Goal: Task Accomplishment & Management: Use online tool/utility

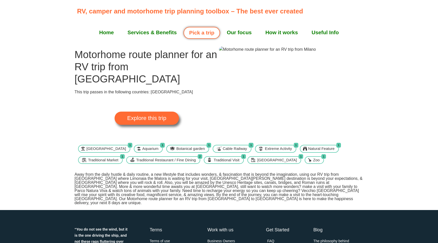
click at [149, 115] on span "Explore this trip" at bounding box center [146, 118] width 39 height 6
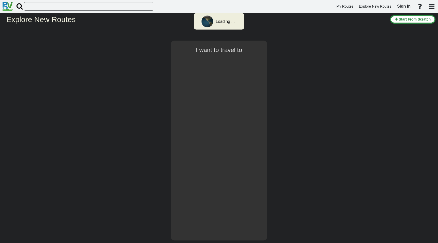
select select "number:1"
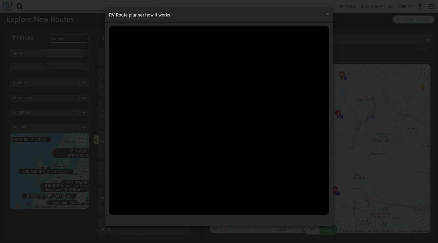
scroll to position [299, 0]
click at [326, 12] on span "×" at bounding box center [327, 14] width 3 height 6
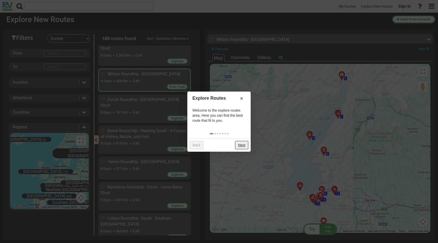
click at [243, 145] on link "Next" at bounding box center [241, 145] width 13 height 8
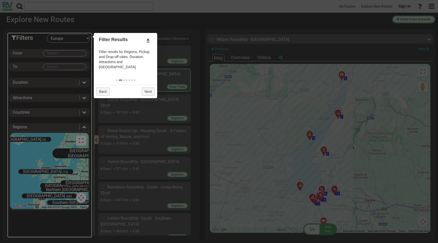
click at [147, 40] on link "×" at bounding box center [148, 40] width 8 height 9
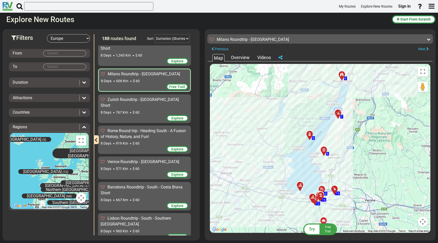
click at [62, 58] on div "From To Duration Attractions Add to bucket list:" at bounding box center [49, 129] width 81 height 172
click at [63, 54] on body "My Routes Explore New Routes Sign in ×" at bounding box center [219, 121] width 438 height 243
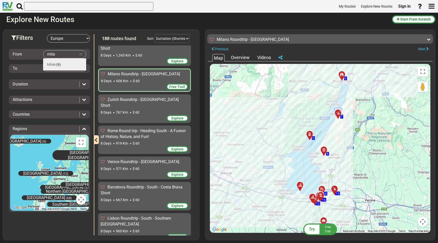
click at [65, 65] on li "Mila n (6)" at bounding box center [64, 64] width 43 height 12
type input "Milan"
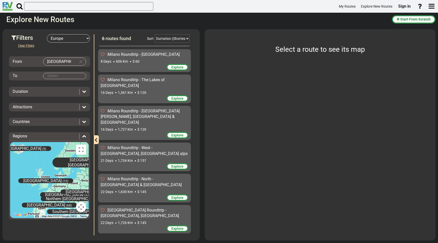
scroll to position [7, 0]
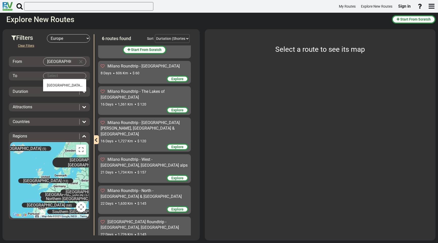
click at [64, 79] on body "My Routes Explore New Routes Sign in ×" at bounding box center [219, 121] width 438 height 243
click at [82, 87] on span "(6)" at bounding box center [84, 85] width 5 height 4
type input "Milan"
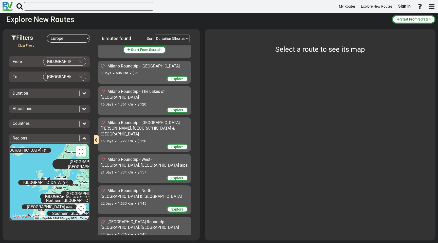
scroll to position [0, 0]
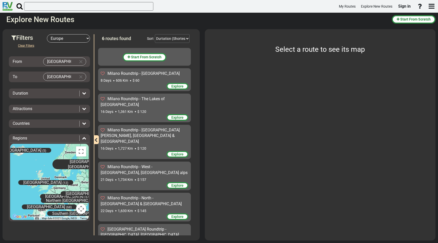
click at [292, 51] on span "Select a route to see its map" at bounding box center [320, 49] width 90 height 8
click at [132, 54] on button "Start From Scratch" at bounding box center [145, 57] width 44 height 8
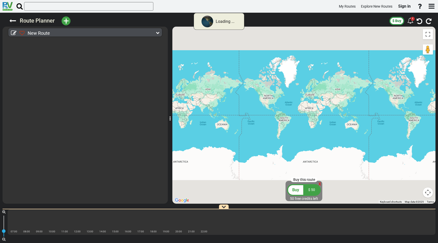
click at [55, 33] on div "New Route" at bounding box center [87, 32] width 134 height 7
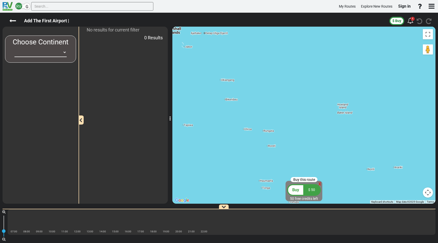
click at [55, 52] on select "Africa Asia Australia Canada Europe New Zealand South America United States" at bounding box center [40, 52] width 52 height 9
select select "number:1"
click at [14, 48] on select "Africa Asia Australia Canada Europe New Zealand South America United States" at bounding box center [40, 52] width 52 height 9
